Goal: Information Seeking & Learning: Find specific fact

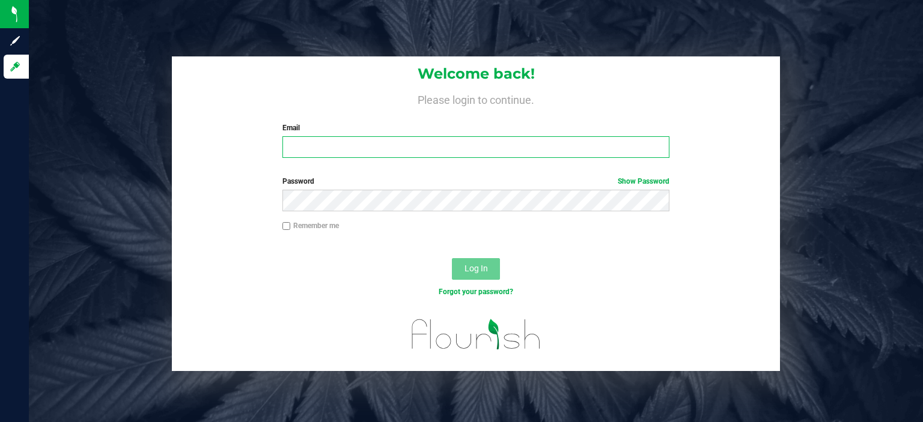
click at [383, 148] on input "Email" at bounding box center [476, 147] width 388 height 22
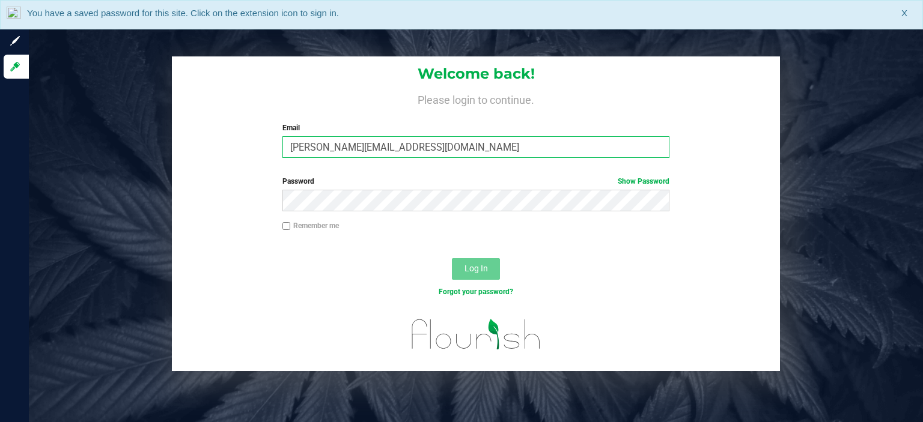
click at [377, 144] on input "[PERSON_NAME][EMAIL_ADDRESS][DOMAIN_NAME]" at bounding box center [476, 147] width 388 height 22
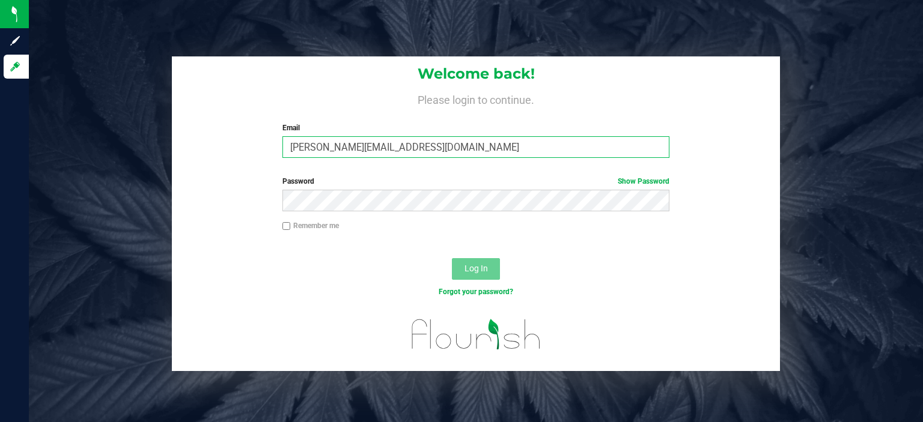
type input "[PERSON_NAME][EMAIL_ADDRESS][DOMAIN_NAME]"
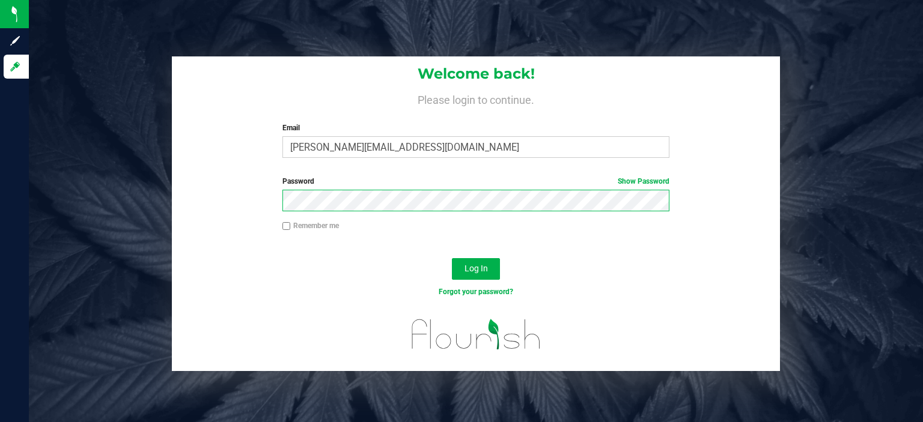
click at [452, 258] on button "Log In" at bounding box center [476, 269] width 48 height 22
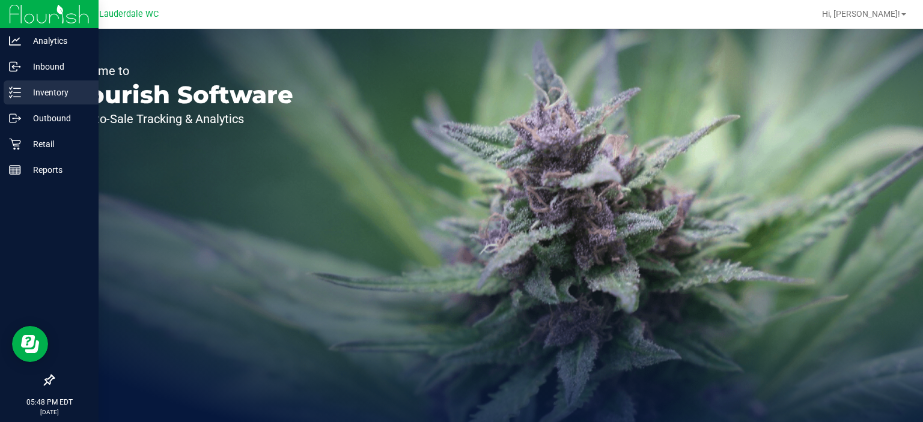
click at [58, 97] on p "Inventory" at bounding box center [57, 92] width 72 height 14
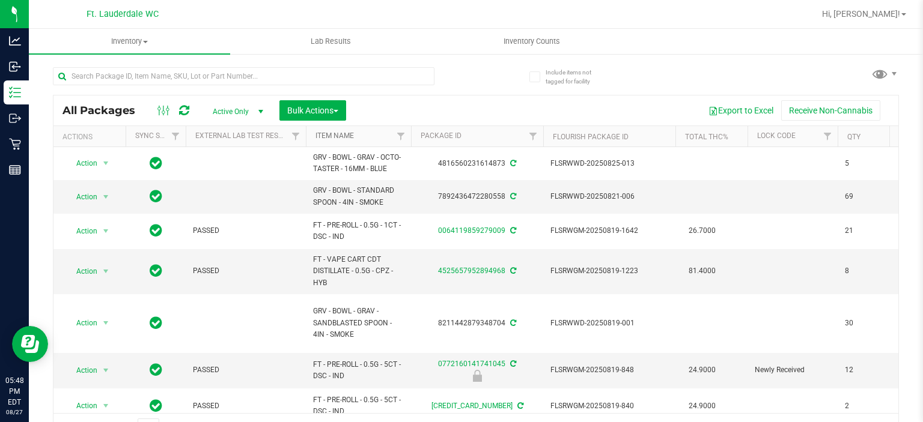
click at [349, 138] on link "Item Name" at bounding box center [334, 136] width 38 height 8
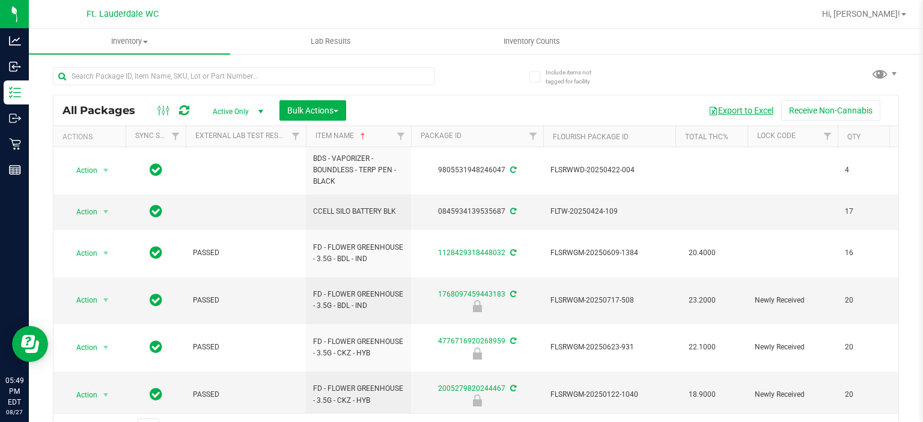
click at [728, 102] on button "Export to Excel" at bounding box center [741, 110] width 81 height 20
click at [292, 83] on input "text" at bounding box center [244, 76] width 382 height 18
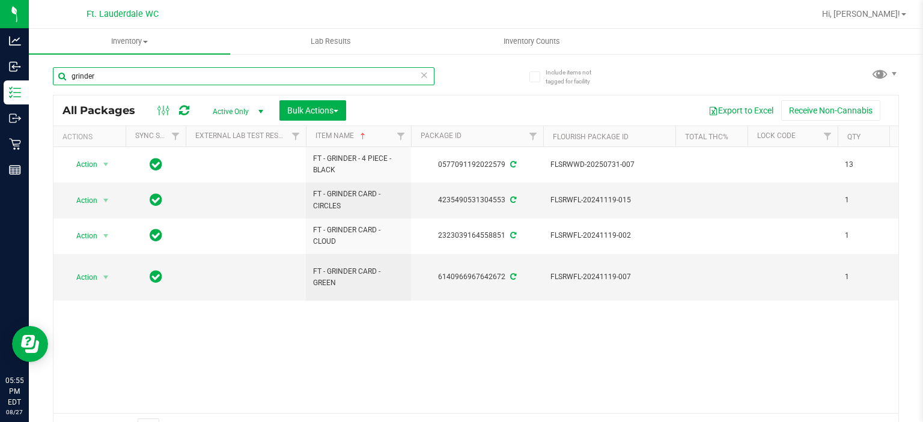
click at [320, 76] on input "grinder" at bounding box center [244, 76] width 382 height 18
type input "gpen"
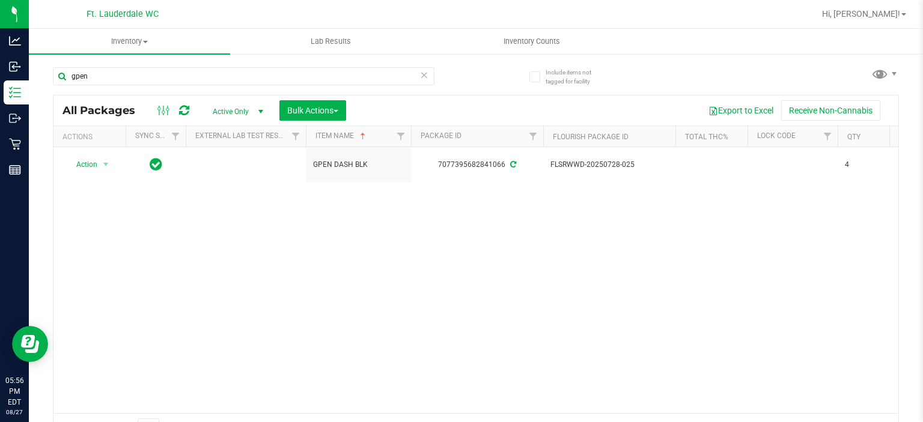
click at [421, 76] on icon at bounding box center [424, 74] width 8 height 14
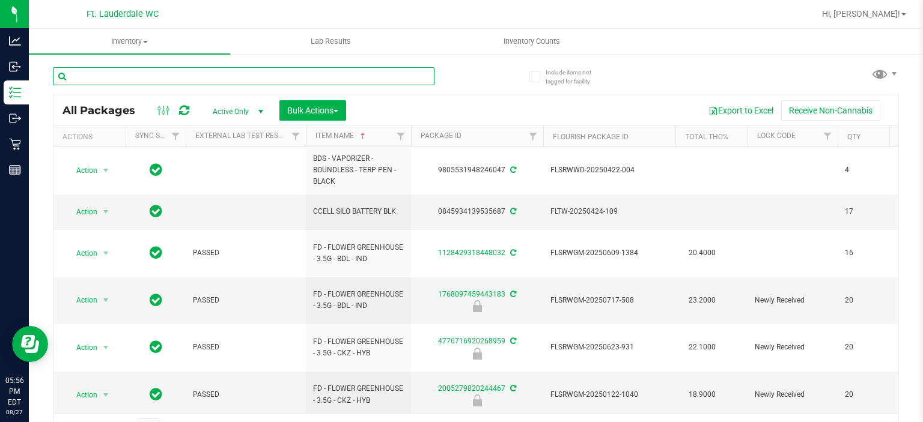
click at [421, 76] on input "text" at bounding box center [244, 76] width 382 height 18
type input "grav"
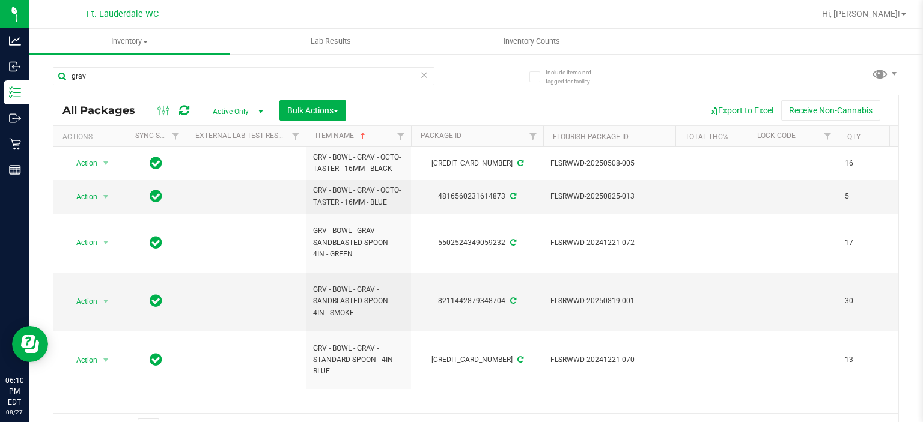
click at [420, 72] on icon at bounding box center [424, 74] width 8 height 14
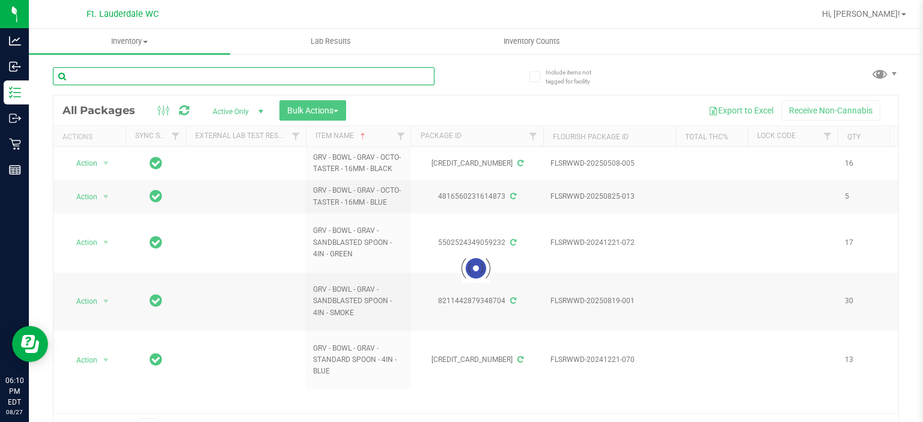
click at [335, 72] on input "text" at bounding box center [244, 76] width 382 height 18
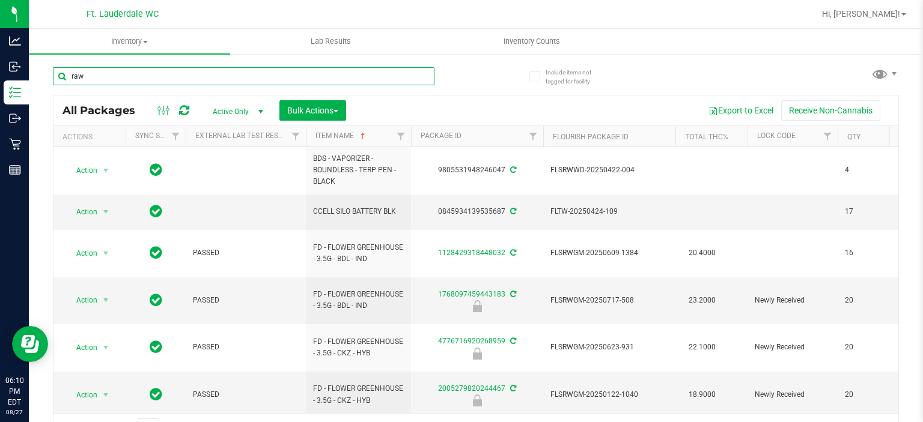
type input "raw"
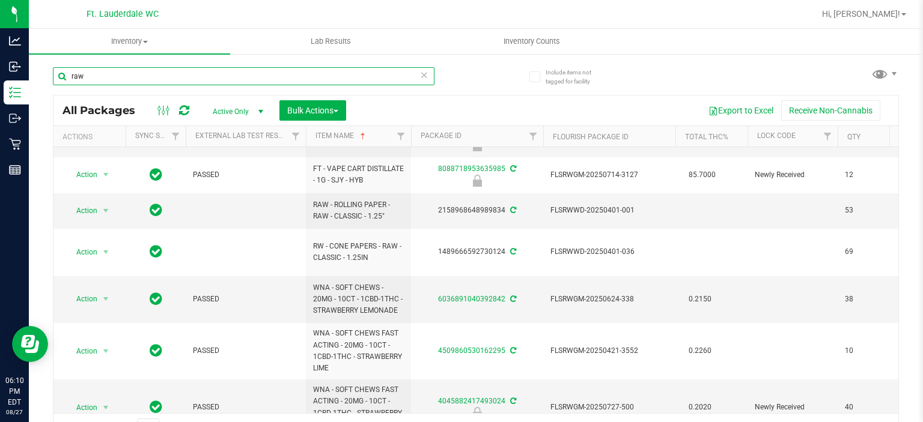
scroll to position [276, 0]
click at [421, 76] on icon at bounding box center [424, 74] width 8 height 14
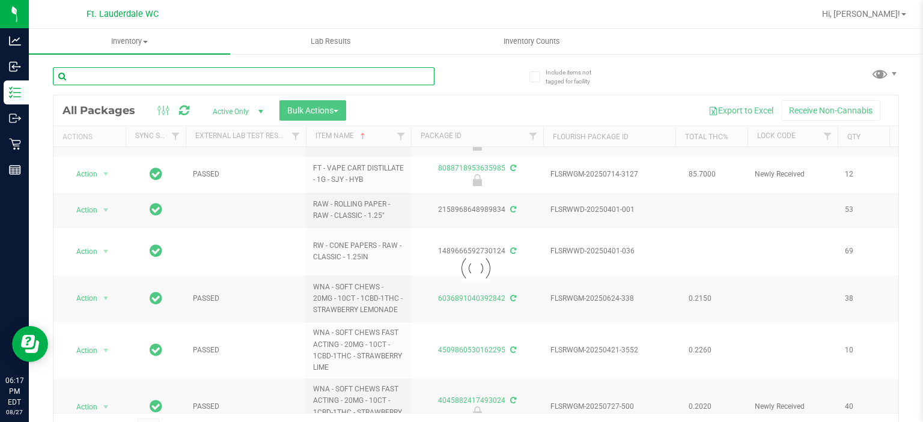
click at [335, 74] on input "text" at bounding box center [244, 76] width 382 height 18
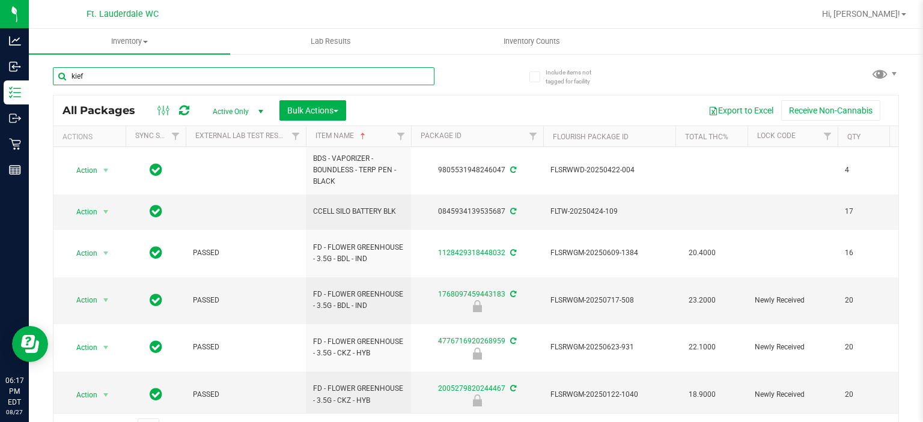
type input "kief"
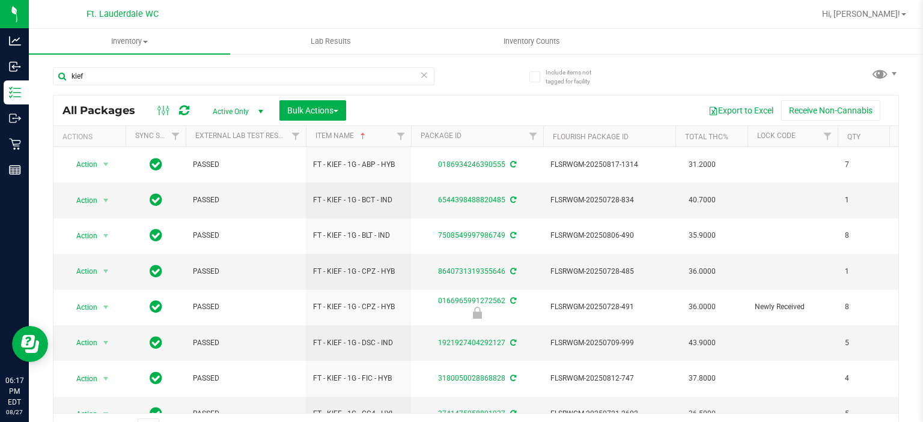
click at [420, 71] on icon at bounding box center [424, 74] width 8 height 14
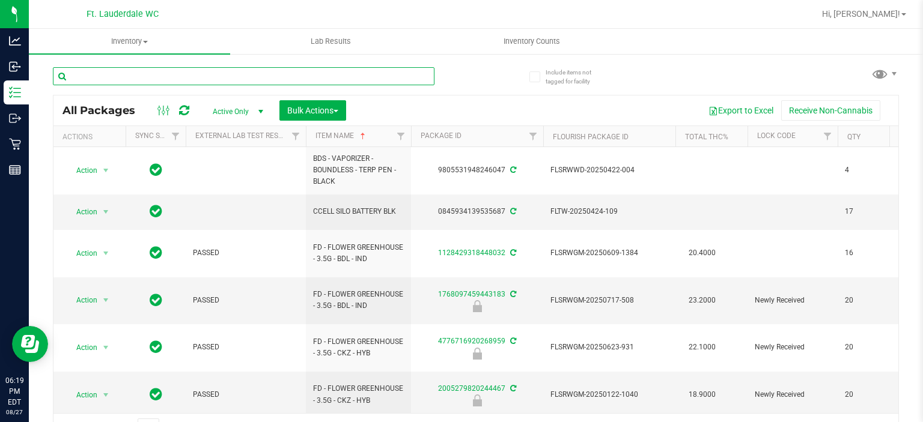
click at [419, 71] on input "text" at bounding box center [244, 76] width 382 height 18
type input "j"
type input "kief"
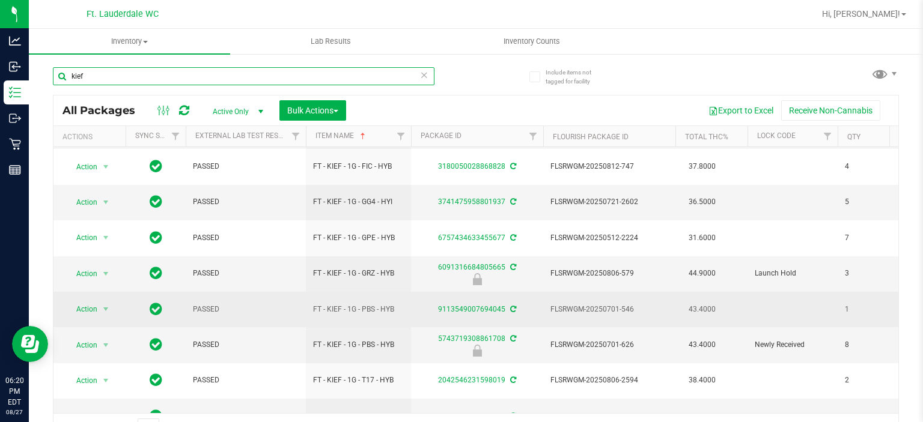
scroll to position [211, 0]
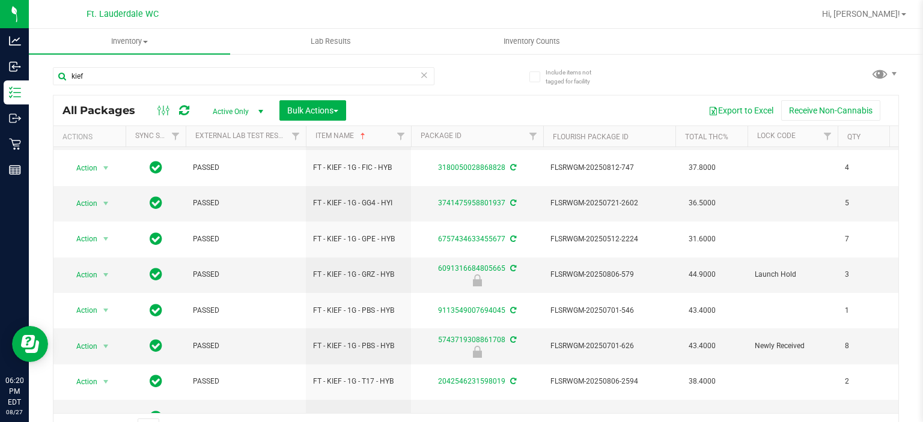
click at [420, 74] on icon at bounding box center [424, 74] width 8 height 14
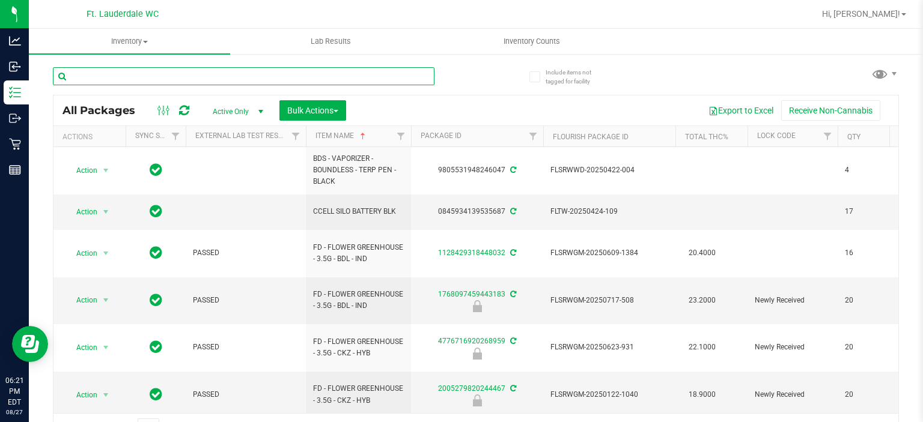
click at [258, 76] on input "text" at bounding box center [244, 76] width 382 height 18
type input "crumble"
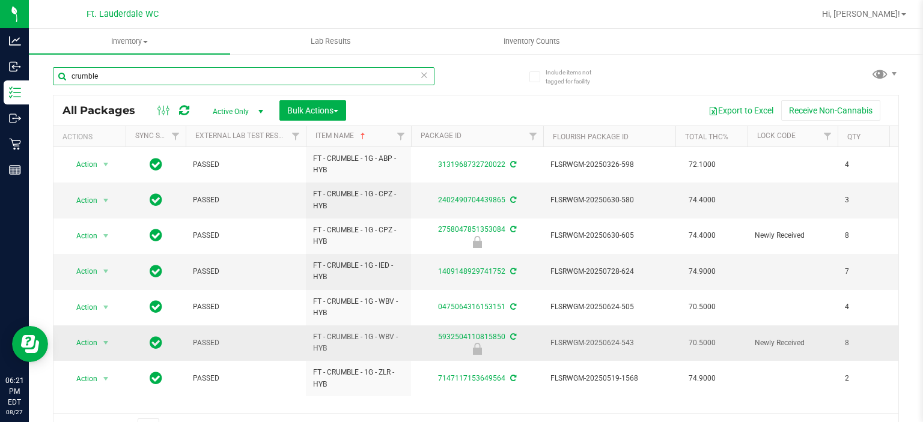
scroll to position [19, 0]
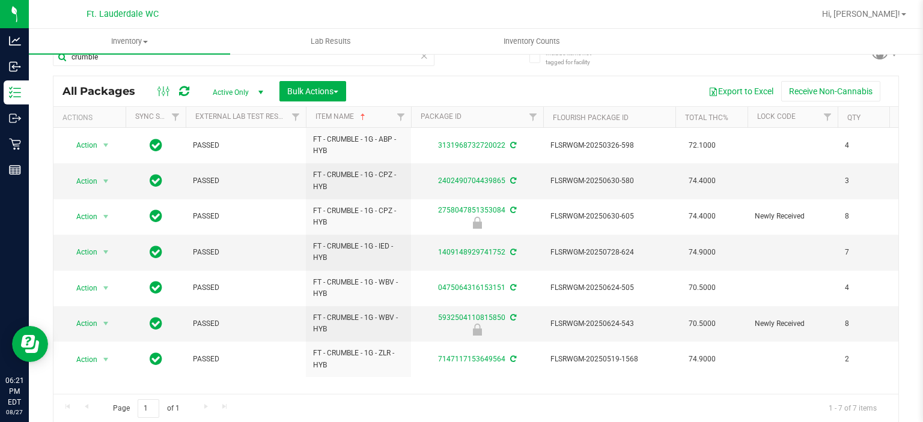
click at [420, 55] on icon at bounding box center [424, 55] width 8 height 14
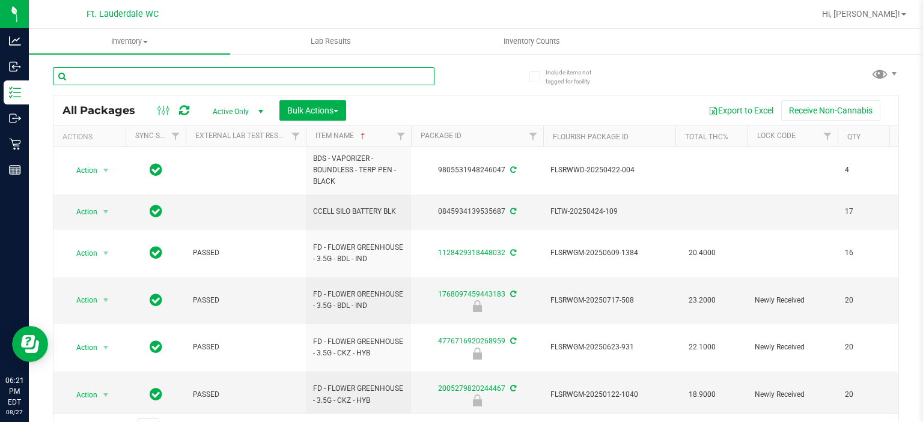
click at [242, 75] on input "text" at bounding box center [244, 76] width 382 height 18
type input "shatter"
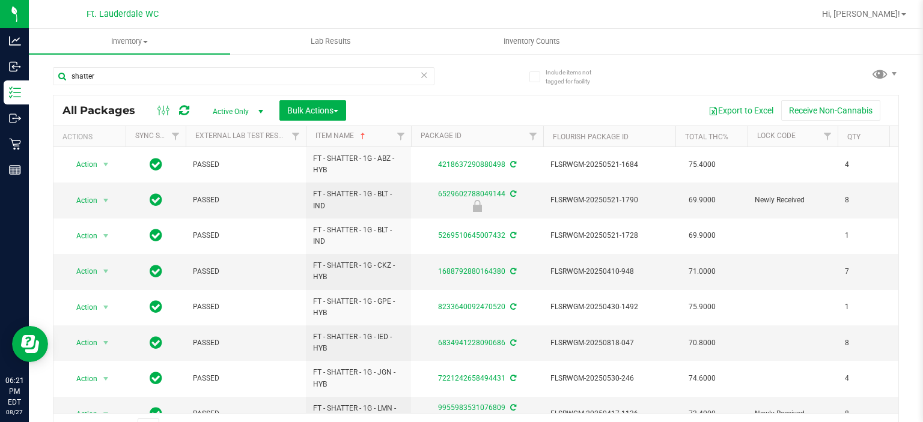
click at [420, 74] on icon at bounding box center [424, 74] width 8 height 14
